Goal: Task Accomplishment & Management: Manage account settings

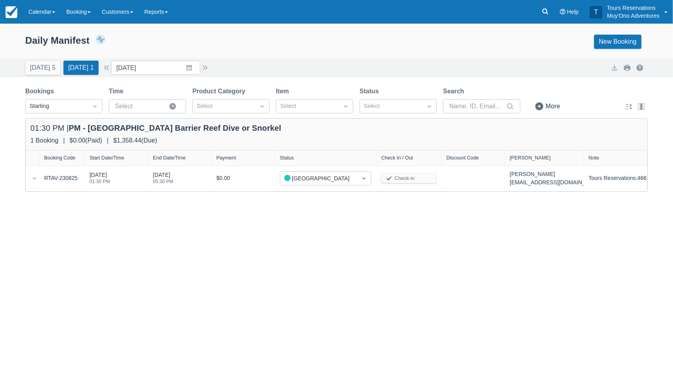
click at [221, 24] on div "Daily Manifest 1 Bookings $1,358.44 Booking Revenue View Revenue Report New Boo…" at bounding box center [336, 41] width 673 height 35
click at [84, 15] on link "Booking" at bounding box center [78, 12] width 35 height 24
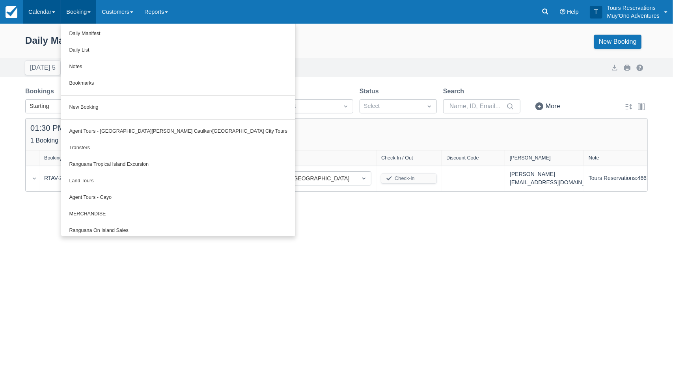
click at [48, 11] on link "Calendar" at bounding box center [42, 12] width 38 height 24
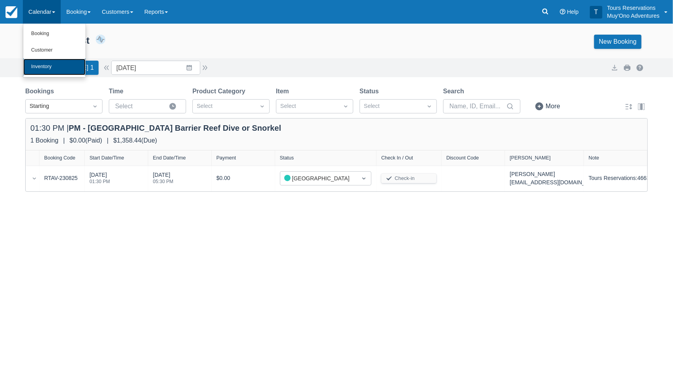
click at [46, 70] on link "Inventory" at bounding box center [54, 67] width 62 height 17
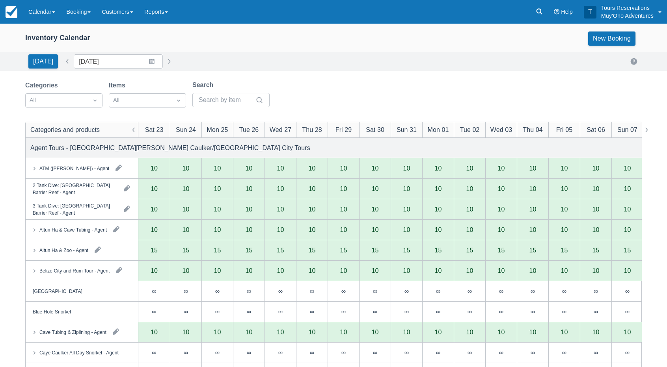
click at [194, 45] on div "Inventory Calendar New Booking" at bounding box center [333, 39] width 617 height 14
click at [167, 46] on div "Inventory Calendar New Booking" at bounding box center [333, 40] width 667 height 24
click at [200, 46] on div "Inventory Calendar New Booking" at bounding box center [333, 40] width 667 height 24
click at [205, 43] on div "Inventory Calendar New Booking" at bounding box center [333, 39] width 617 height 14
click at [89, 97] on div at bounding box center [95, 100] width 14 height 11
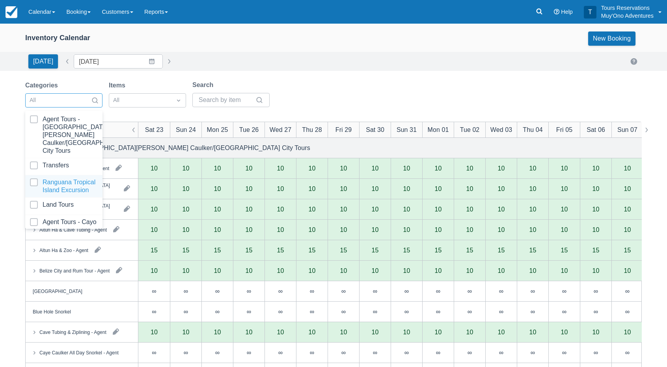
scroll to position [78, 0]
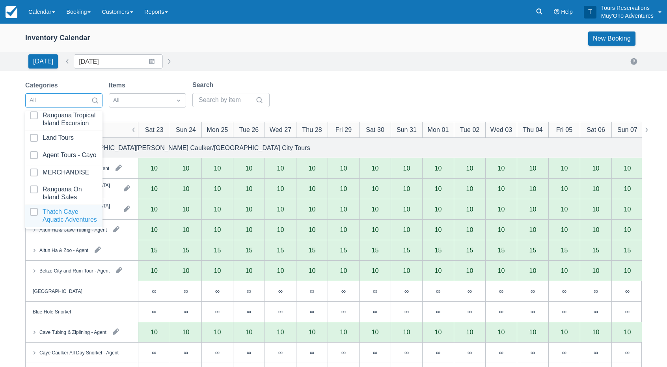
click at [58, 210] on div at bounding box center [64, 216] width 68 height 16
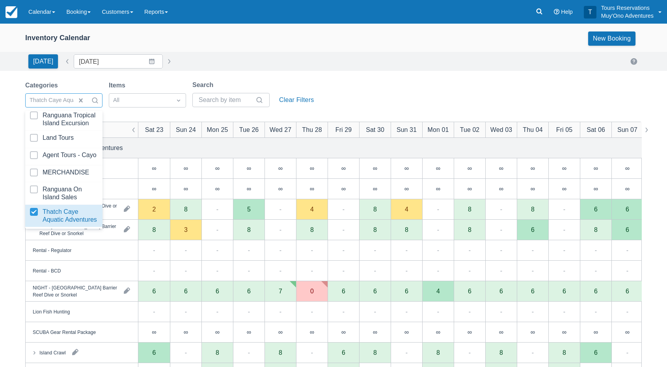
click at [336, 63] on div "[DATE] Date [DATE] Navigate forward to interact with the calendar and select a …" at bounding box center [333, 61] width 617 height 14
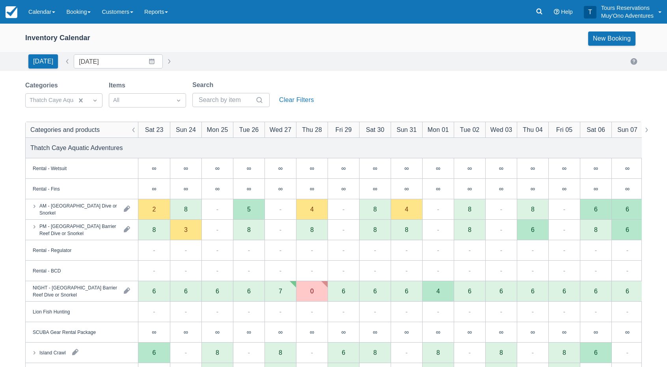
click at [224, 66] on div "[DATE] Date [DATE] Navigate forward to interact with the calendar and select a …" at bounding box center [333, 61] width 617 height 14
click at [60, 14] on link "Calendar" at bounding box center [42, 12] width 38 height 24
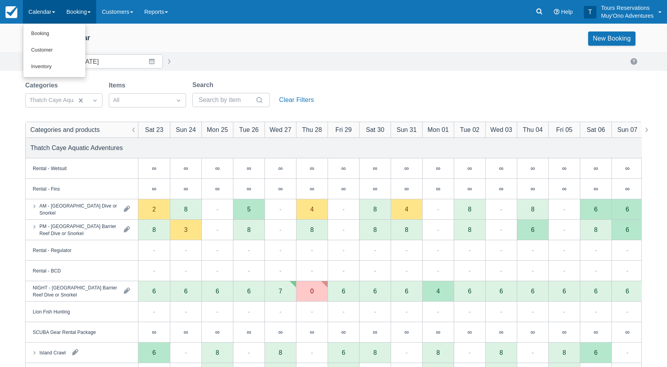
click at [89, 12] on link "Booking" at bounding box center [78, 12] width 35 height 24
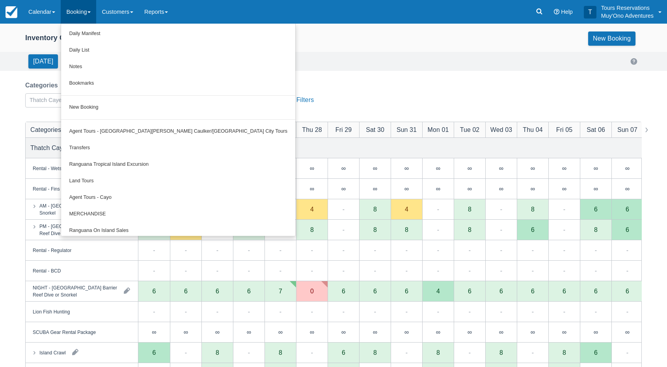
click at [283, 41] on div "Inventory Calendar New Booking" at bounding box center [333, 39] width 617 height 14
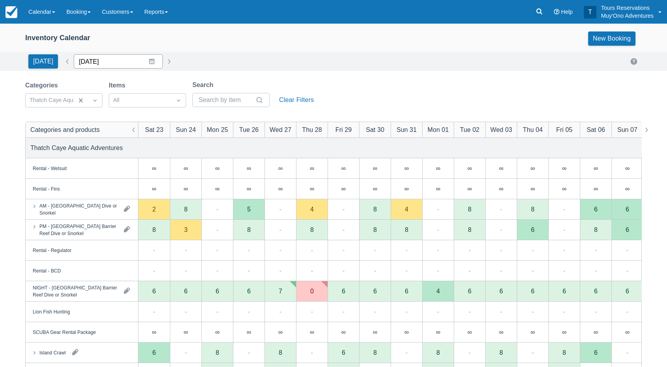
click at [98, 60] on input "[DATE]" at bounding box center [118, 61] width 89 height 14
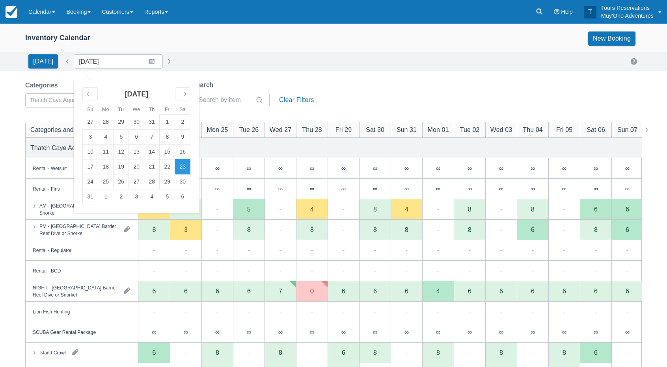
click at [202, 48] on div "Inventory Calendar New Booking" at bounding box center [333, 40] width 667 height 24
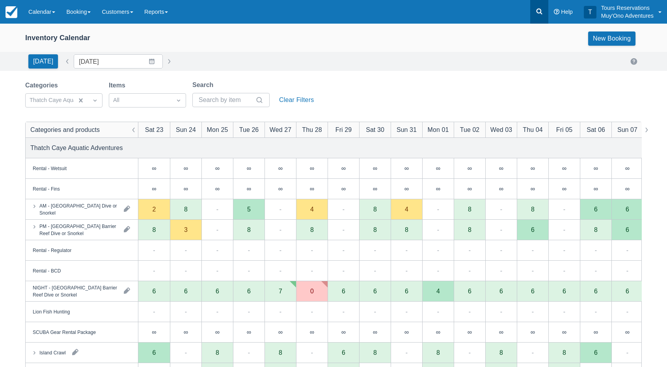
click at [541, 13] on icon at bounding box center [540, 12] width 6 height 6
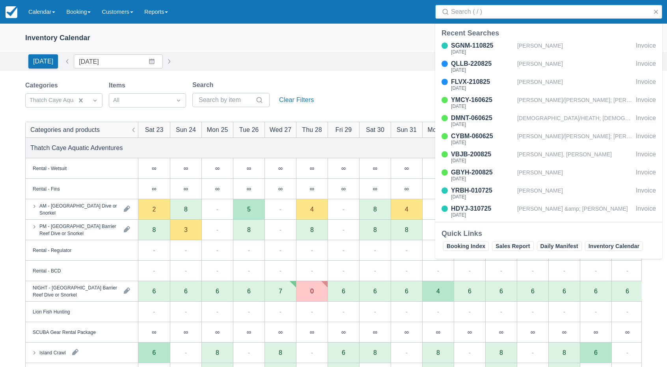
click at [505, 14] on input "Search" at bounding box center [550, 12] width 199 height 14
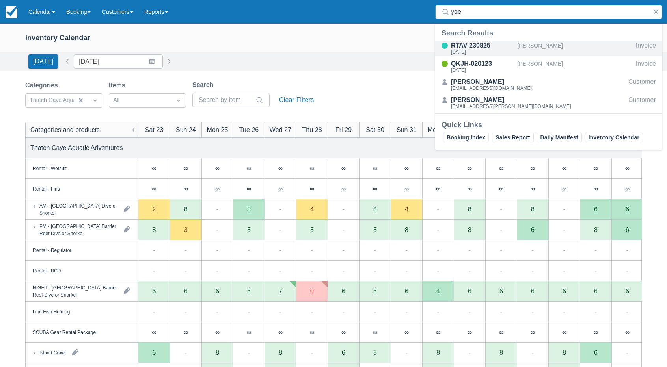
type input "yoe"
click at [529, 47] on div "Calee Yoe" at bounding box center [575, 48] width 116 height 15
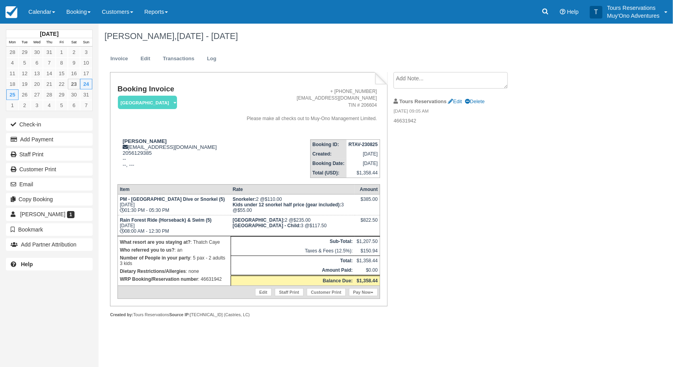
click at [429, 220] on div "Booking Invoice Thatch Caye Resort   Pending HOLD Deposit Paid Cancelled Void M…" at bounding box center [316, 203] width 434 height 263
click at [149, 57] on link "Edit" at bounding box center [145, 58] width 21 height 15
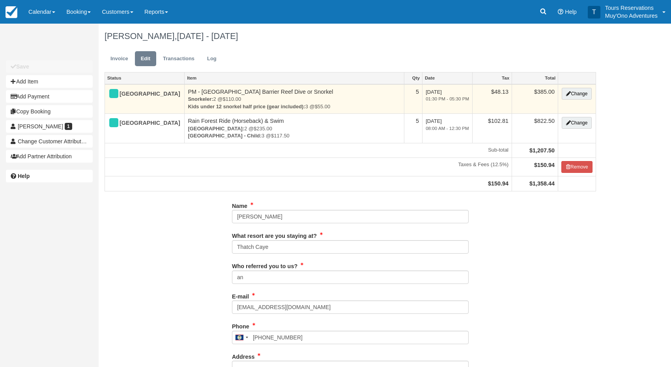
type input "2056129385"
click at [577, 93] on button "Change" at bounding box center [576, 94] width 30 height 12
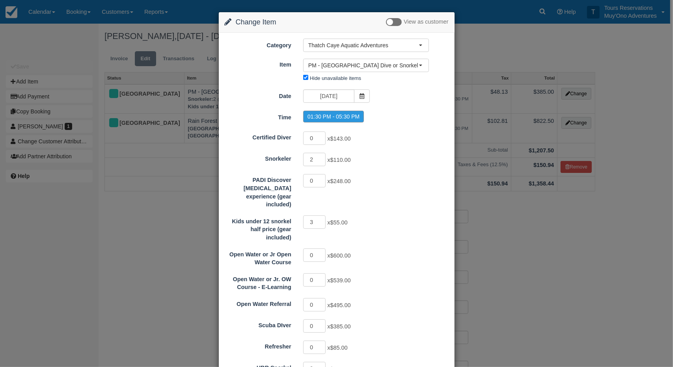
click at [337, 116] on label "01:30 PM - 05:30 PM" at bounding box center [333, 117] width 61 height 12
click at [379, 106] on div "Date 08/24/25 Time 01:30 PM - 05:30 PM" at bounding box center [337, 106] width 224 height 35
click at [357, 68] on span "PM - Belize Barrier Reef Dive or Snorkel (8)" at bounding box center [363, 66] width 110 height 8
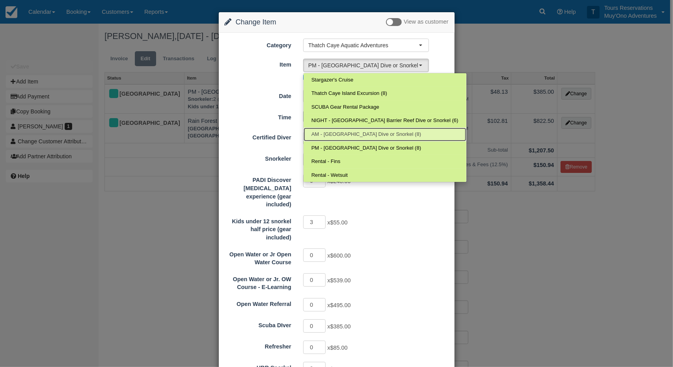
click at [347, 129] on link "AM - Belize Barrier Reef Dive or Snorkel (8)" at bounding box center [385, 135] width 163 height 14
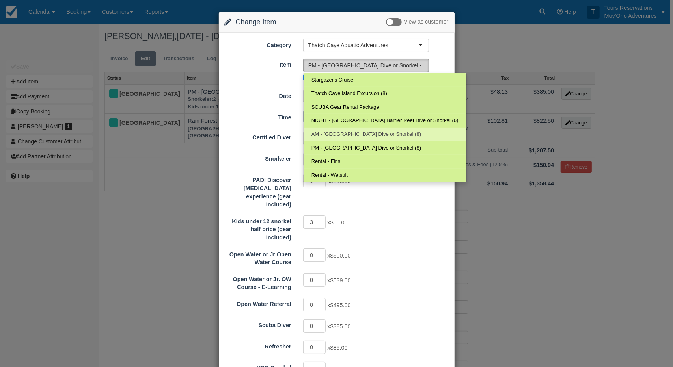
select select "294"
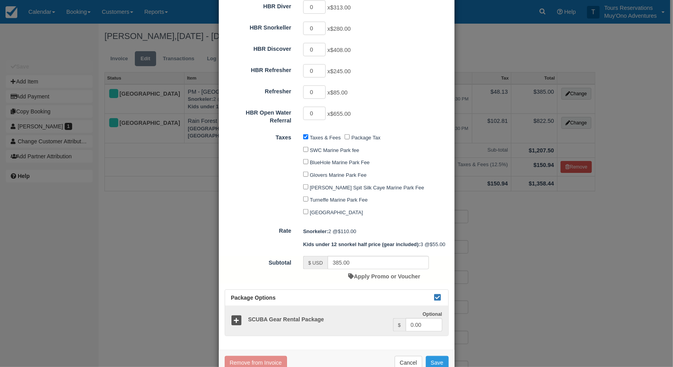
scroll to position [352, 0]
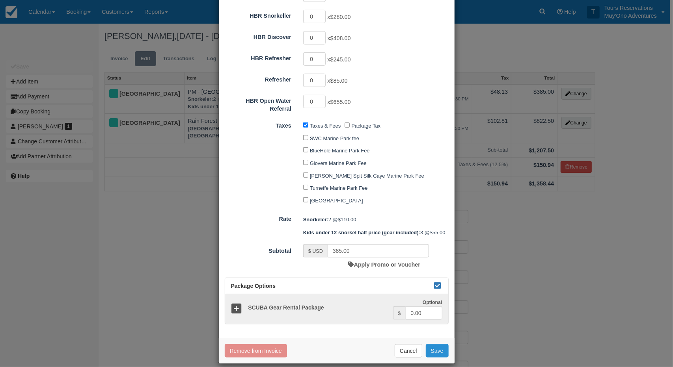
click at [430, 345] on button "Save" at bounding box center [437, 351] width 23 height 13
checkbox input "false"
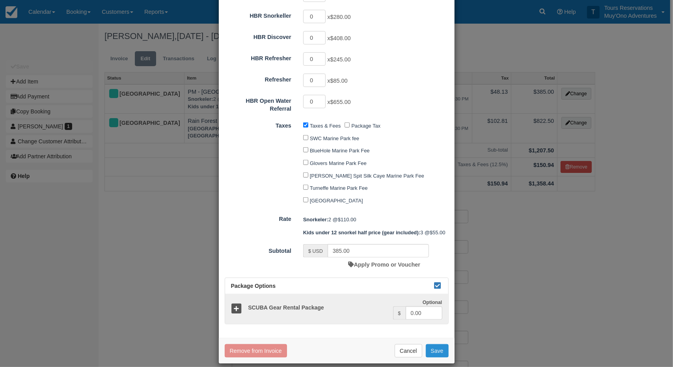
checkbox input "false"
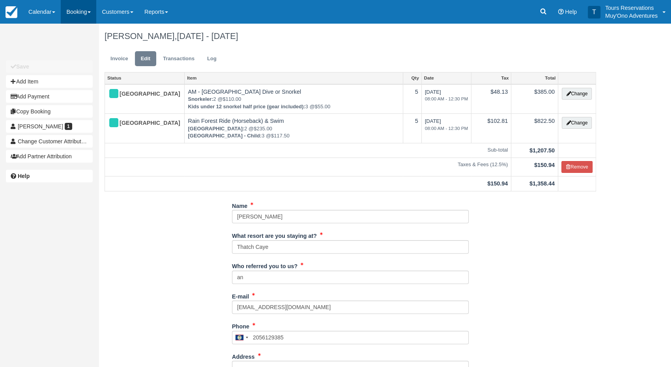
click at [70, 11] on link "Booking" at bounding box center [78, 12] width 35 height 24
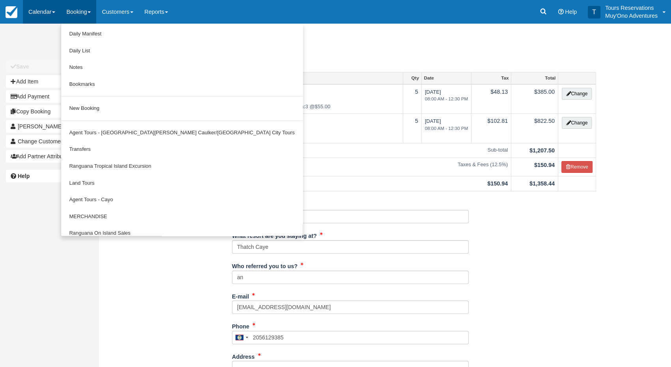
click at [38, 11] on link "Calendar" at bounding box center [42, 12] width 38 height 24
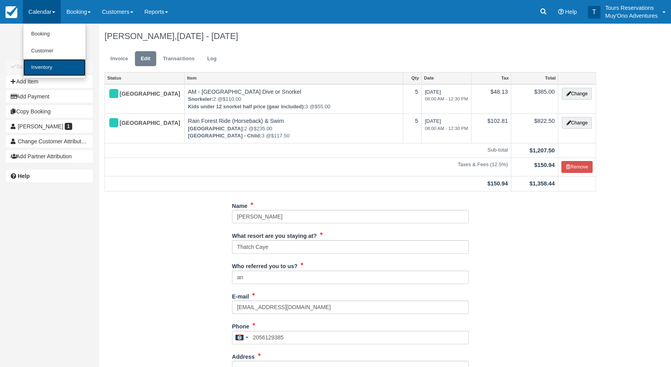
click at [56, 64] on link "Inventory" at bounding box center [54, 67] width 62 height 17
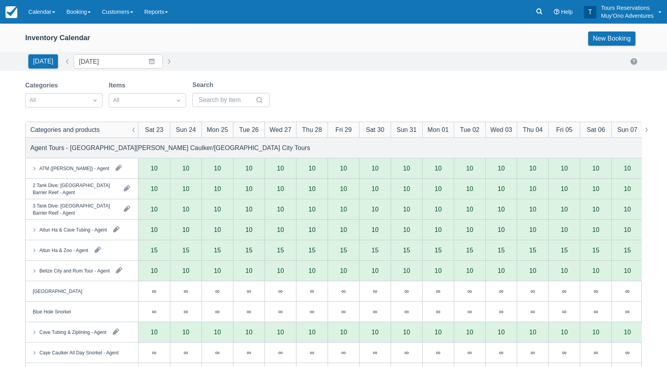
click at [316, 80] on div "Categories All Items All Search" at bounding box center [333, 96] width 617 height 32
click at [319, 84] on div "Categories All Items All Search" at bounding box center [333, 96] width 617 height 32
click at [83, 98] on div at bounding box center [57, 100] width 54 height 10
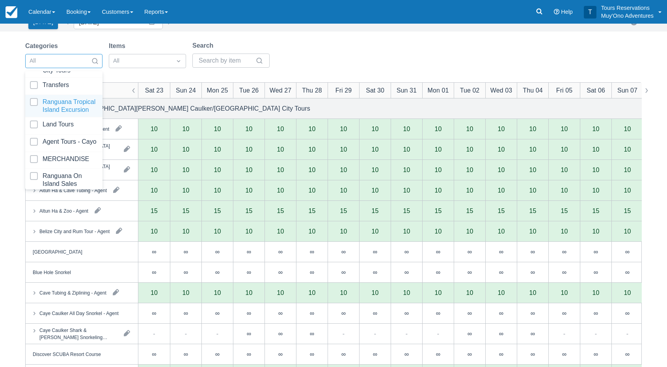
scroll to position [78, 0]
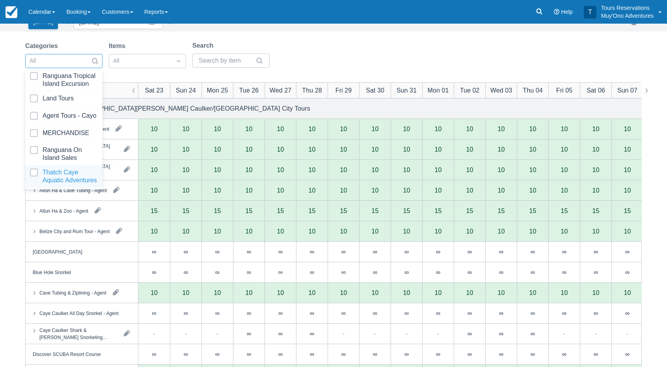
click at [65, 170] on div at bounding box center [64, 177] width 68 height 16
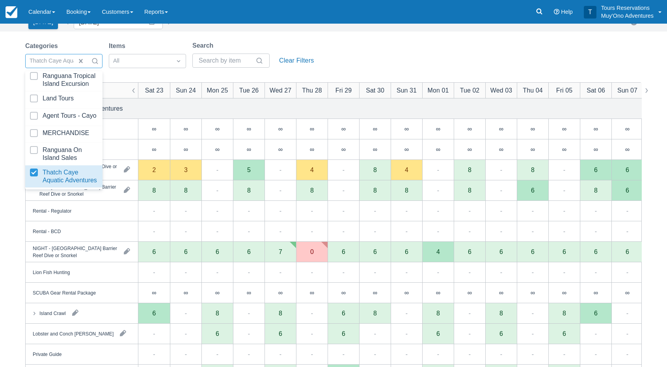
click at [346, 49] on div "Categories option Thatch Caye Aquatic Adventures, selected. option Thatch Caye …" at bounding box center [333, 57] width 617 height 32
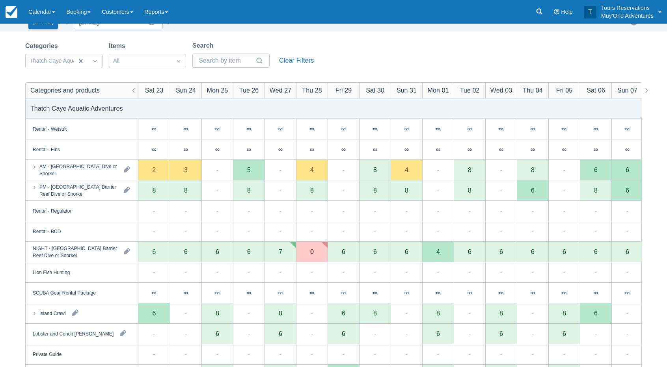
click at [350, 55] on div "Categories Thatch Caye Aquatic Adventures Items All Search Clear Filters" at bounding box center [333, 57] width 617 height 32
click at [328, 36] on div "Inventory Calendar New Booking [DATE] Date [DATE] Navigate forward to interact …" at bounding box center [333, 213] width 667 height 458
click at [352, 42] on div "Categories Thatch Caye Aquatic Adventures Items All Search Clear Filters" at bounding box center [333, 57] width 617 height 32
click at [353, 54] on div "Categories Thatch Caye Aquatic Adventures Items All Search Clear Filters" at bounding box center [333, 57] width 617 height 32
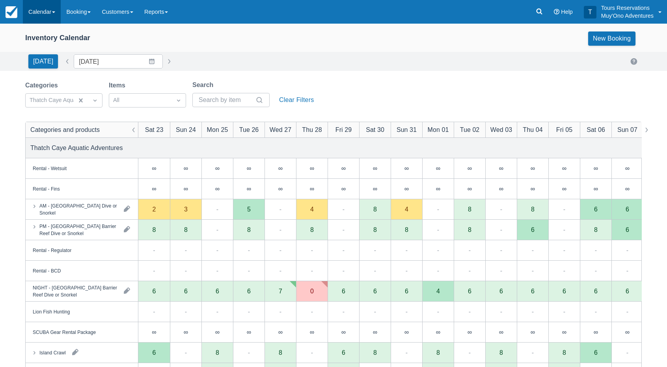
click at [45, 15] on link "Calendar" at bounding box center [42, 12] width 38 height 24
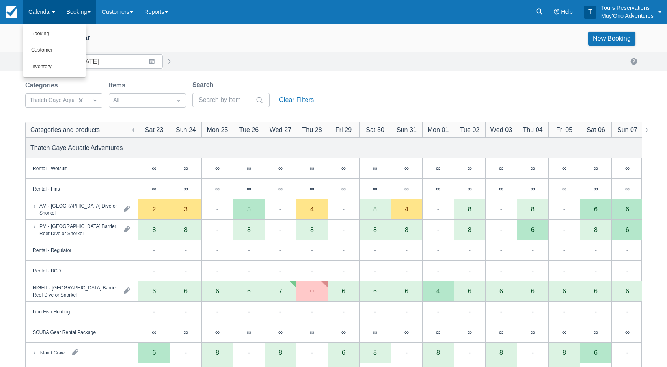
click at [80, 12] on link "Booking" at bounding box center [78, 12] width 35 height 24
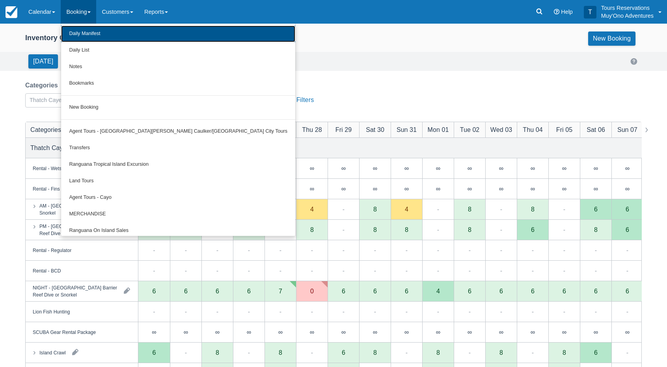
click at [91, 34] on link "Daily Manifest" at bounding box center [178, 34] width 234 height 17
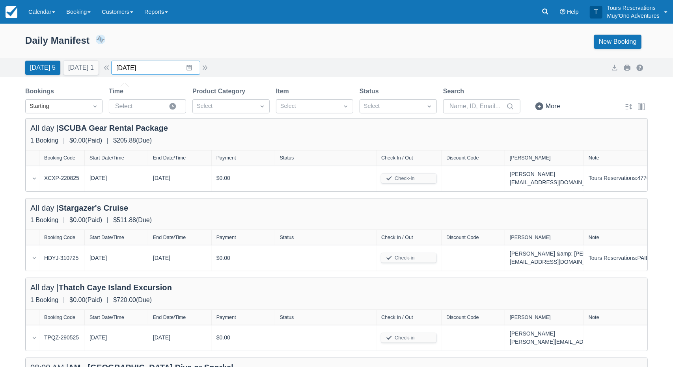
click at [149, 65] on input "[DATE]" at bounding box center [155, 68] width 89 height 14
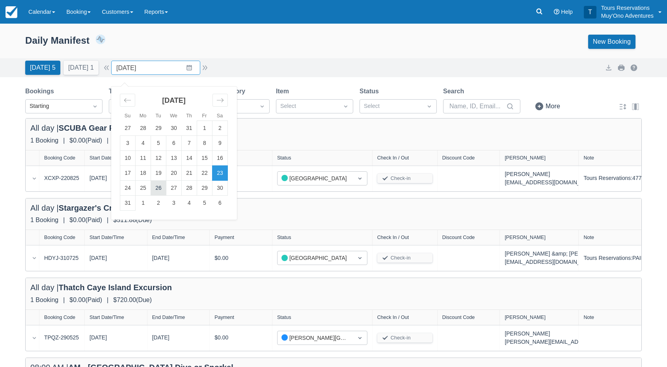
click at [166, 190] on td "26" at bounding box center [158, 188] width 15 height 15
type input "08/26/25"
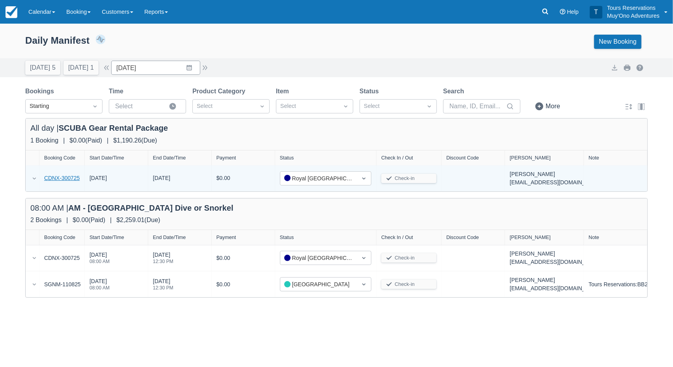
click at [64, 177] on link "CDNX-300725" at bounding box center [61, 178] width 35 height 8
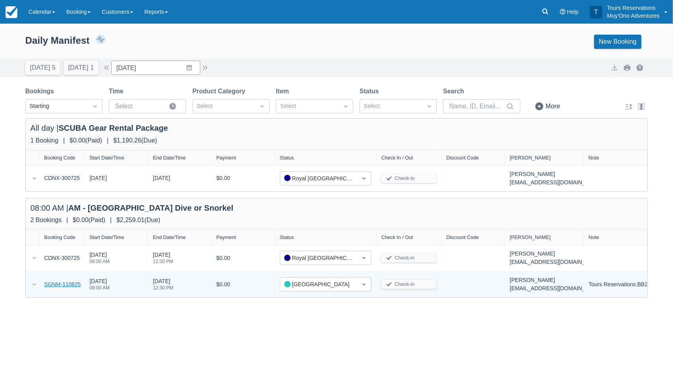
click at [61, 283] on link "SGNM-110825" at bounding box center [62, 285] width 37 height 8
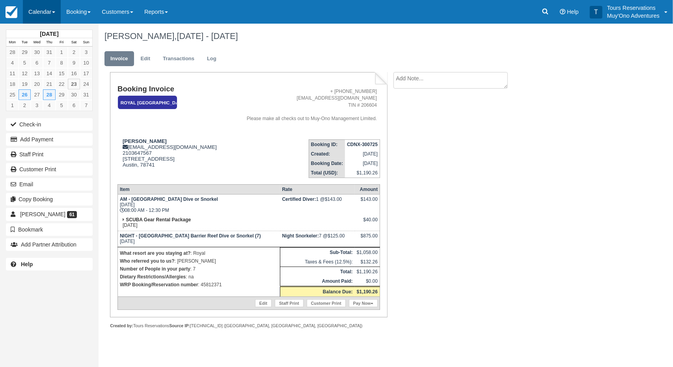
click at [45, 14] on link "Calendar" at bounding box center [42, 12] width 38 height 24
click at [47, 68] on link "Inventory" at bounding box center [54, 67] width 62 height 17
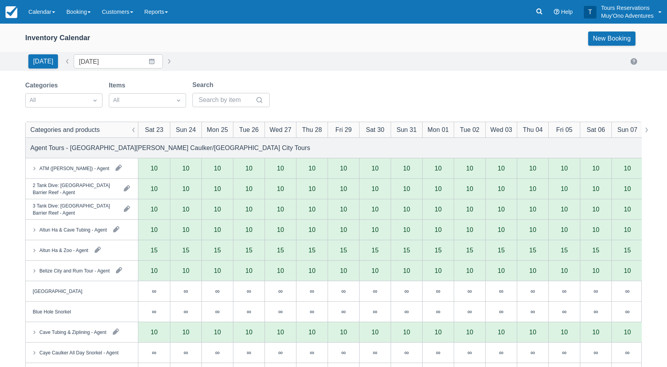
click at [83, 11] on link "Booking" at bounding box center [78, 12] width 35 height 24
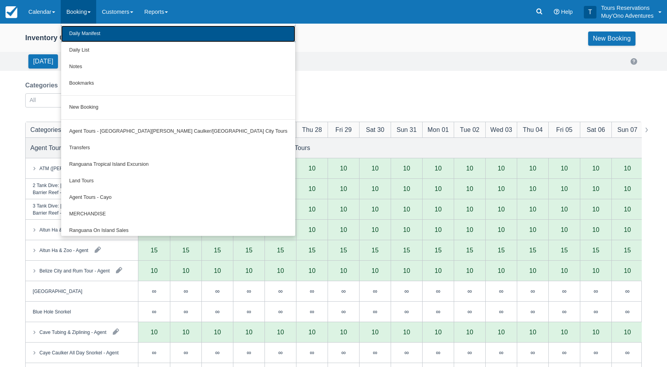
click at [84, 30] on link "Daily Manifest" at bounding box center [178, 34] width 234 height 17
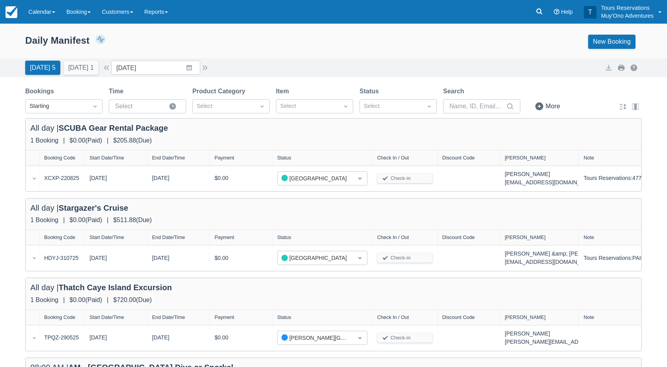
click at [339, 60] on div "Today 5 Tomorrow 1 Date 08/23/25 Navigate forward to interact with the calendar…" at bounding box center [333, 67] width 667 height 19
click at [53, 10] on link "Calendar" at bounding box center [42, 12] width 38 height 24
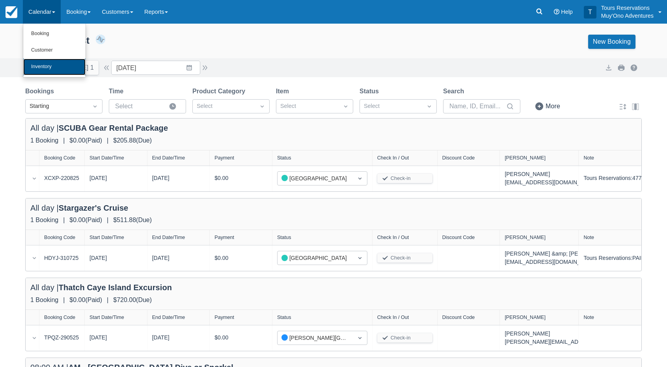
click at [54, 67] on link "Inventory" at bounding box center [54, 67] width 62 height 17
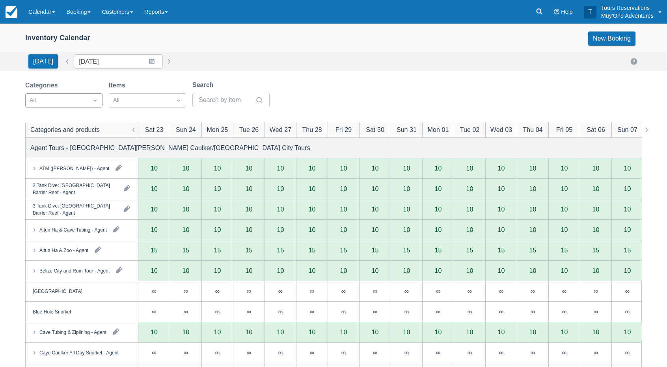
click at [75, 107] on div "All" at bounding box center [63, 100] width 77 height 14
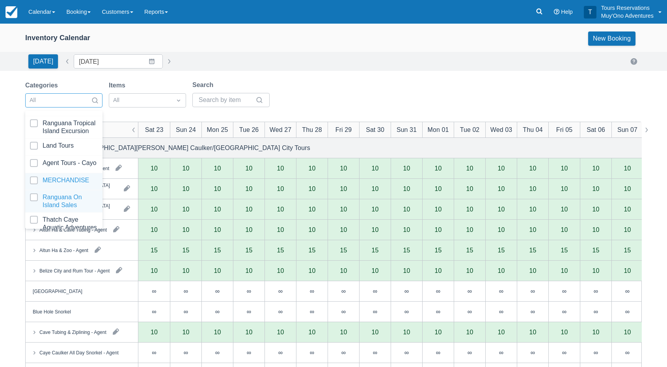
scroll to position [78, 0]
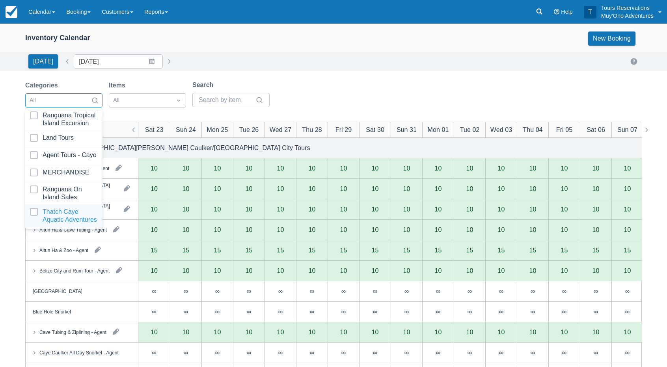
click at [58, 215] on div at bounding box center [64, 216] width 68 height 16
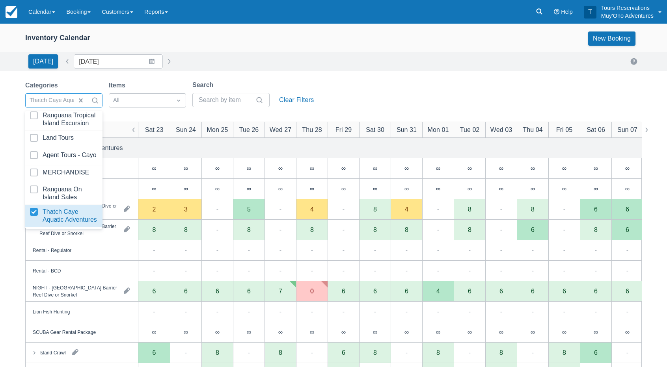
click at [273, 65] on div "[DATE] Date [DATE] Navigate forward to interact with the calendar and select a …" at bounding box center [333, 61] width 617 height 14
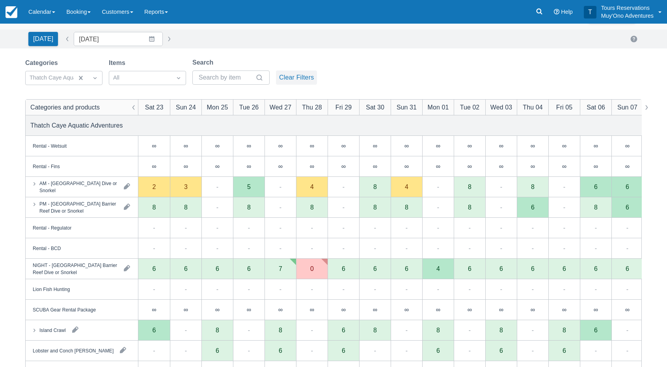
scroll to position [39, 0]
